Goal: Task Accomplishment & Management: Manage account settings

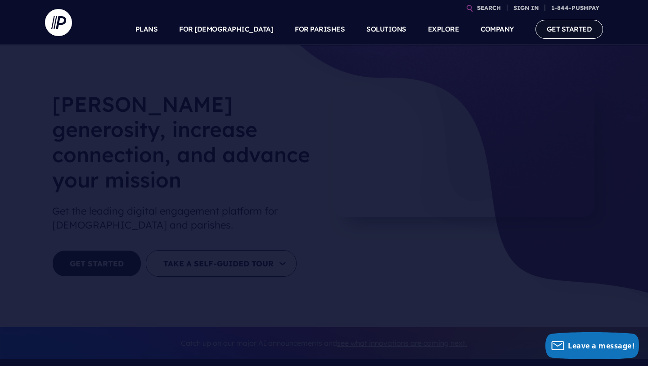
click at [556, 37] on link "GET STARTED" at bounding box center [570, 29] width 68 height 18
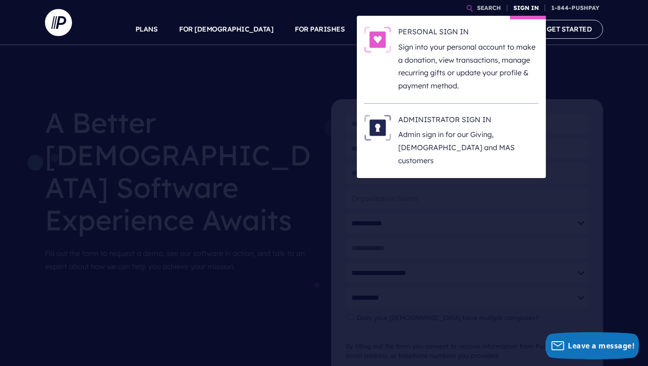
click at [521, 6] on link "SIGN IN" at bounding box center [526, 8] width 32 height 16
click at [527, 6] on link "SIGN IN" at bounding box center [526, 8] width 32 height 16
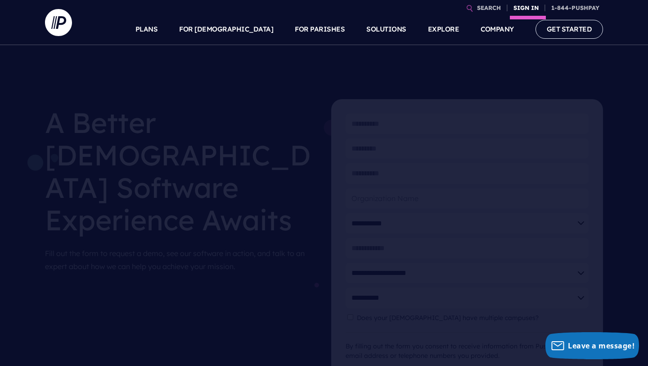
click at [527, 6] on link "SIGN IN" at bounding box center [526, 8] width 32 height 16
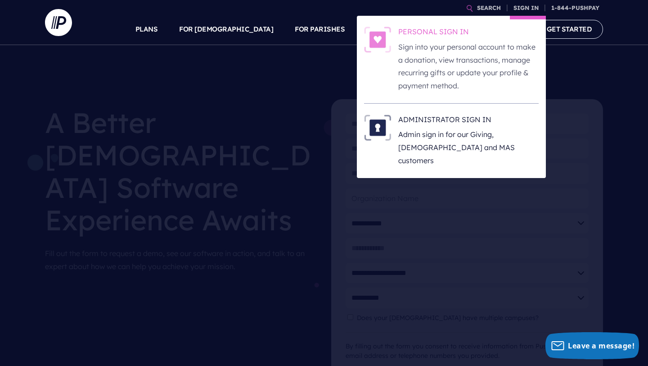
click at [438, 39] on h6 "PERSONAL SIGN IN" at bounding box center [469, 34] width 140 height 14
